Goal: Check status: Check status

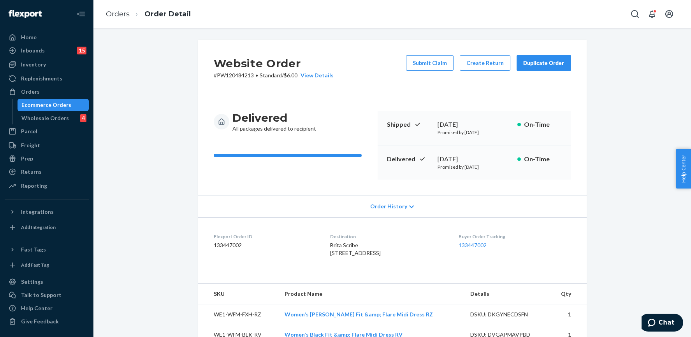
drag, startPoint x: 23, startPoint y: 100, endPoint x: 97, endPoint y: 78, distance: 76.7
click at [23, 100] on div "Ecommerce Orders" at bounding box center [53, 105] width 70 height 11
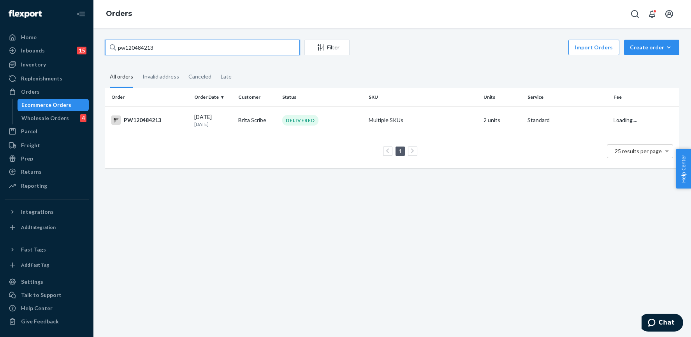
drag, startPoint x: 168, startPoint y: 50, endPoint x: 89, endPoint y: 53, distance: 79.1
click at [89, 54] on div "Home Inbounds 15 Shipping Plans Problems 15 Inventory Products Branded Packagin…" at bounding box center [345, 168] width 691 height 337
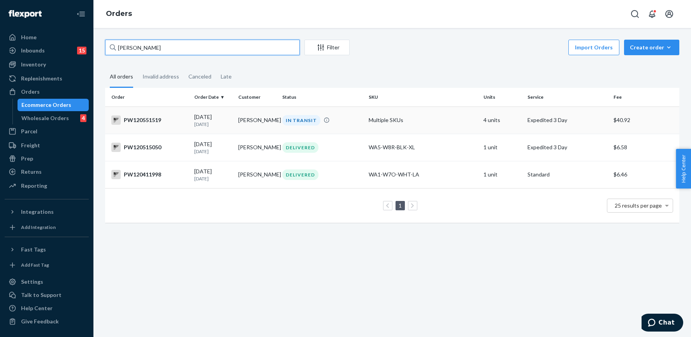
type input "[PERSON_NAME]"
click at [333, 125] on div "IN TRANSIT" at bounding box center [322, 120] width 83 height 11
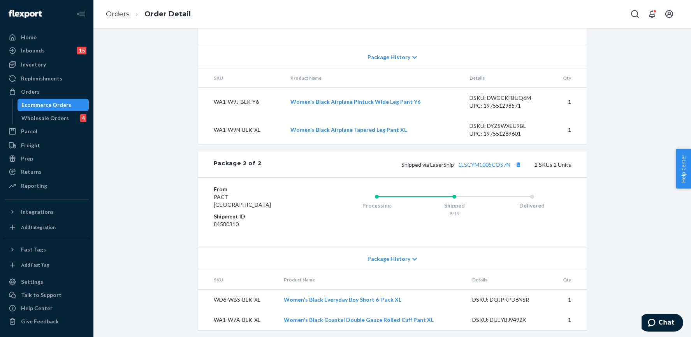
scroll to position [477, 0]
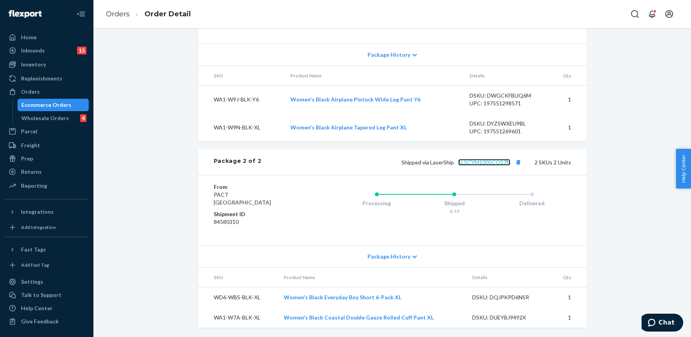
click at [488, 165] on link "1LSCYM1005COS7N" at bounding box center [484, 162] width 52 height 7
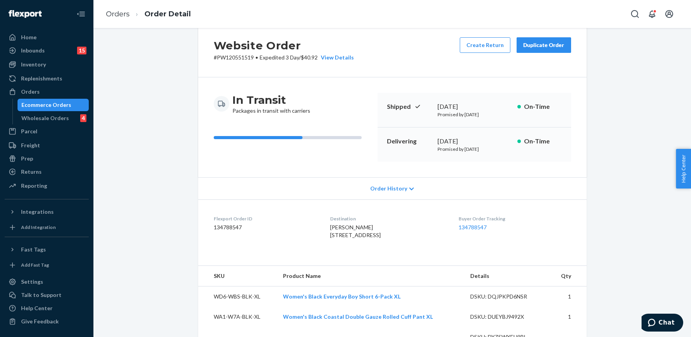
scroll to position [0, 0]
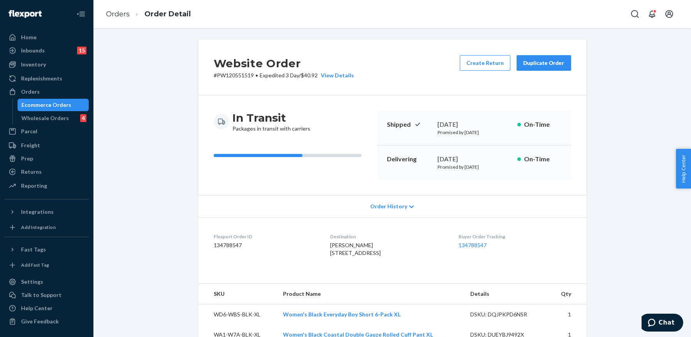
click at [230, 77] on p "# PW120551519 • Expedited 3 Day / $40.92 View Details" at bounding box center [284, 76] width 140 height 8
copy p "PW120551519"
click at [43, 100] on div "Ecommerce Orders" at bounding box center [53, 105] width 70 height 11
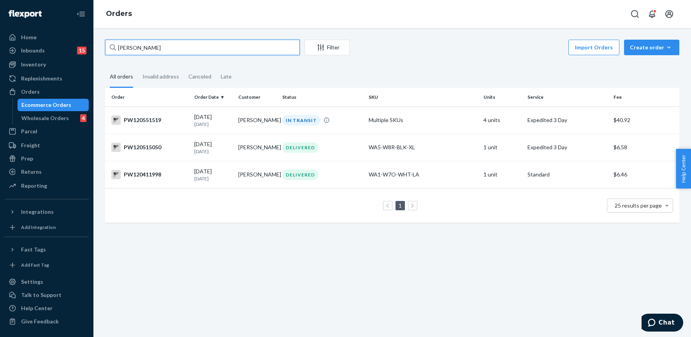
drag, startPoint x: 160, startPoint y: 49, endPoint x: 114, endPoint y: 49, distance: 45.1
click at [114, 49] on div "[PERSON_NAME]" at bounding box center [202, 48] width 195 height 16
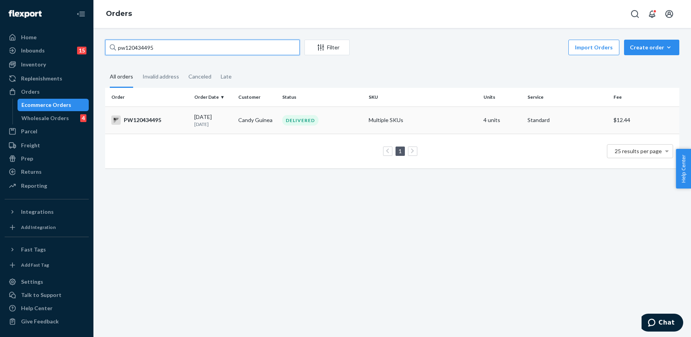
type input "pw120434495"
click at [339, 119] on div "DELIVERED" at bounding box center [322, 120] width 83 height 11
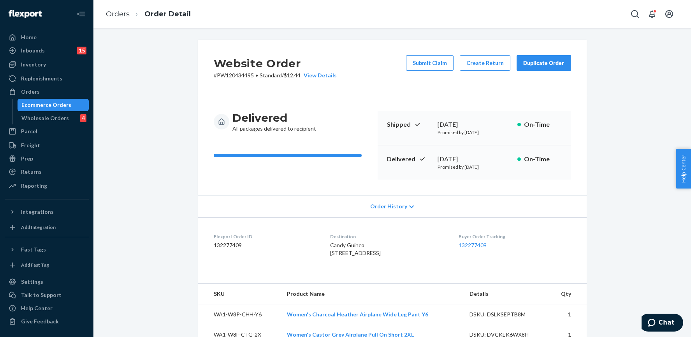
click at [227, 75] on p "# PW120434495 • Standard / $12.44 View Details" at bounding box center [275, 76] width 123 height 8
copy p "PW120434495"
click at [363, 256] on span "Candy Guinea [STREET_ADDRESS]" at bounding box center [355, 249] width 51 height 14
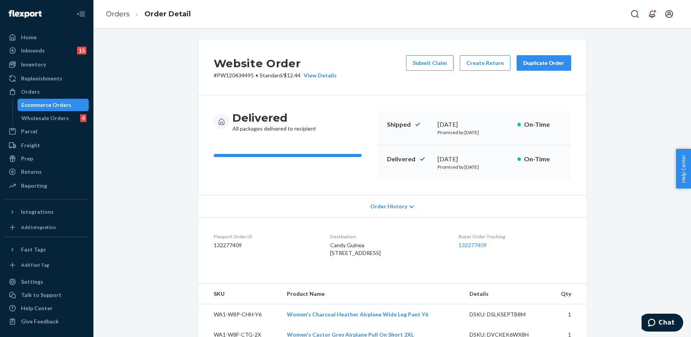
copy span "95820"
